Goal: Navigation & Orientation: Find specific page/section

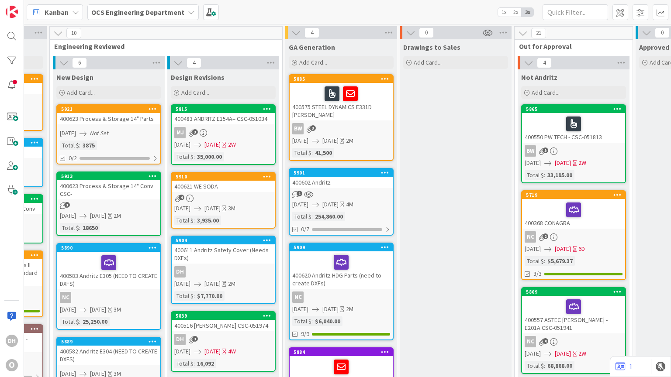
scroll to position [49, 92]
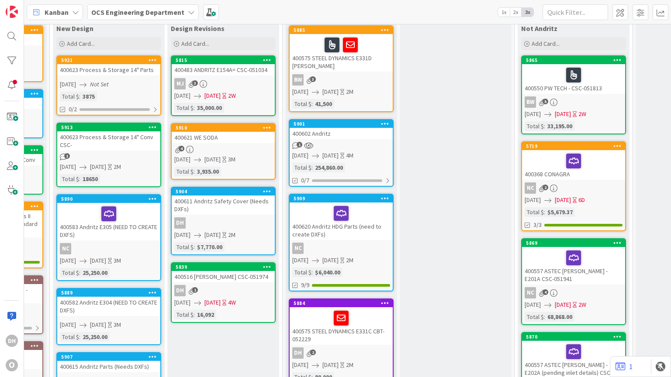
click at [364, 195] on div "5909" at bounding box center [341, 199] width 103 height 8
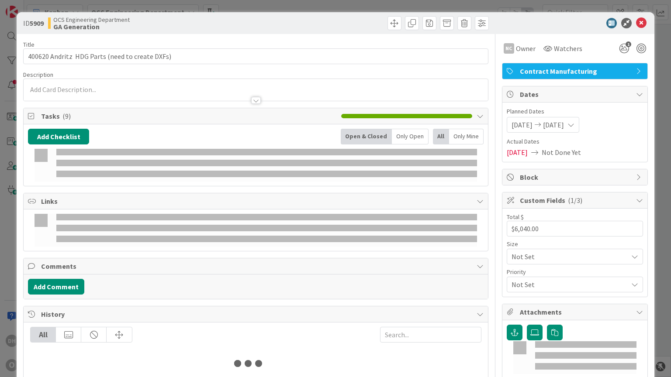
scroll to position [245, 92]
click at [638, 24] on icon at bounding box center [641, 23] width 10 height 10
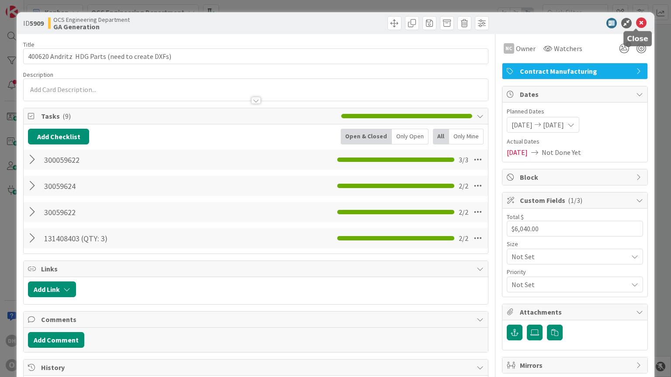
click at [638, 24] on div "6 Backlog Add Card... 5919 400632 ASTEC [PERSON_NAME] [DATE] [DATE] 4W Total $ …" at bounding box center [347, 200] width 647 height 353
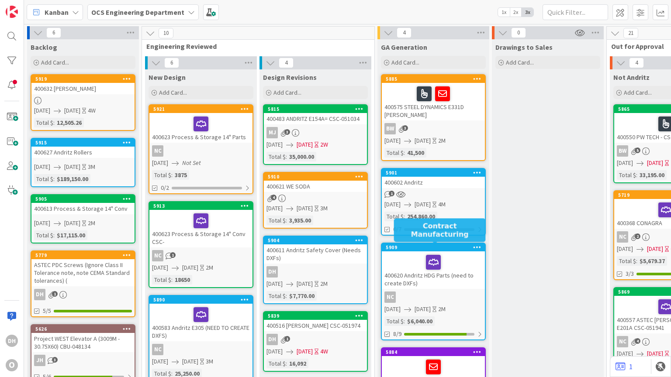
scroll to position [49, 0]
